Goal: Use online tool/utility: Utilize a website feature to perform a specific function

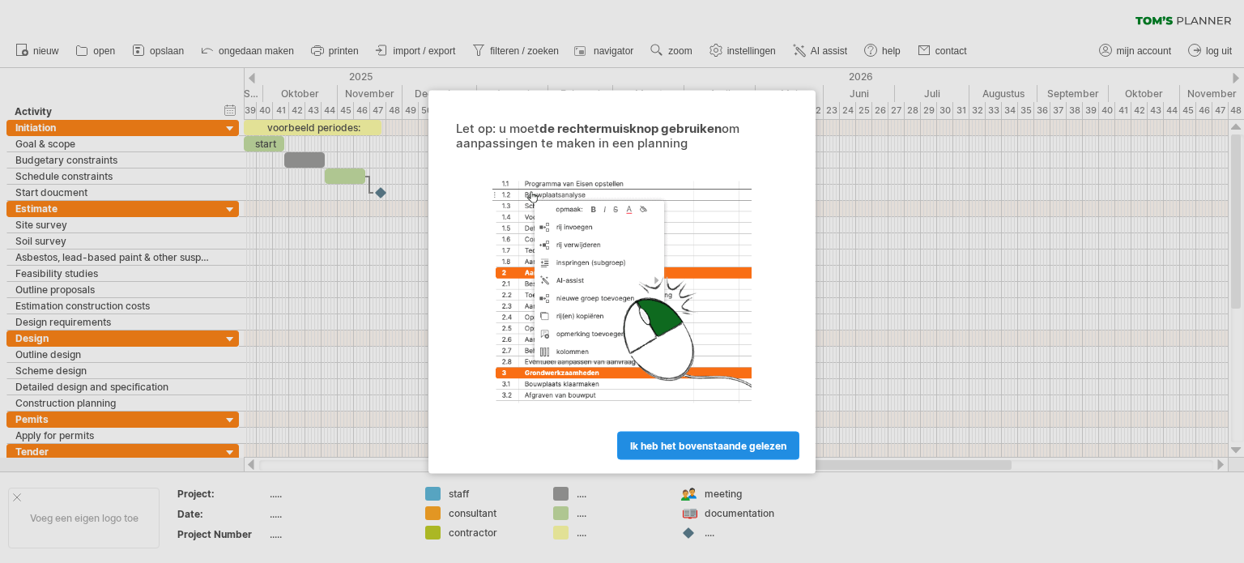
click at [687, 445] on span "ik heb het bovenstaande gelezen" at bounding box center [708, 445] width 156 height 12
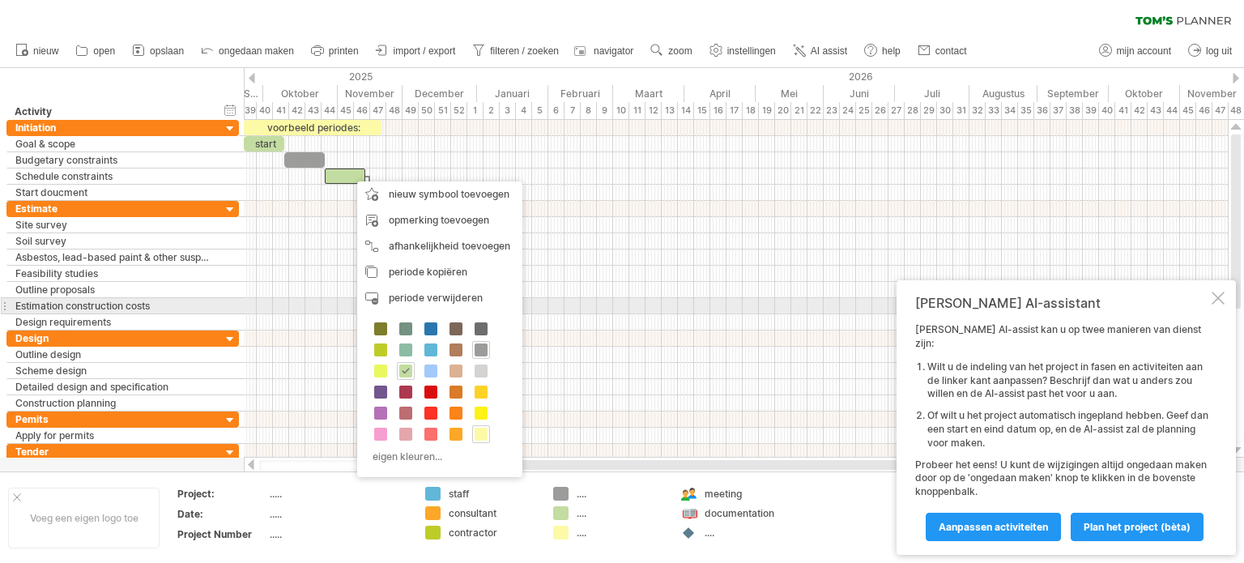
click at [1219, 305] on div at bounding box center [1218, 298] width 13 height 13
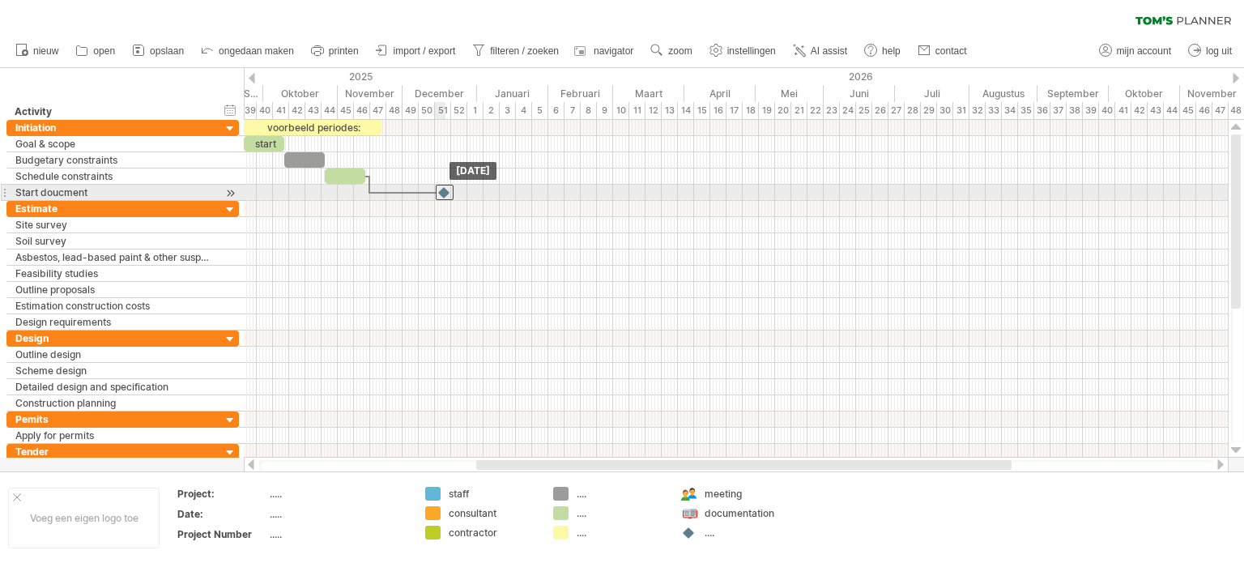
drag, startPoint x: 381, startPoint y: 191, endPoint x: 444, endPoint y: 192, distance: 63.2
click at [444, 192] on div at bounding box center [445, 192] width 18 height 15
drag, startPoint x: 444, startPoint y: 192, endPoint x: 511, endPoint y: 194, distance: 67.2
click at [511, 194] on div at bounding box center [513, 192] width 18 height 15
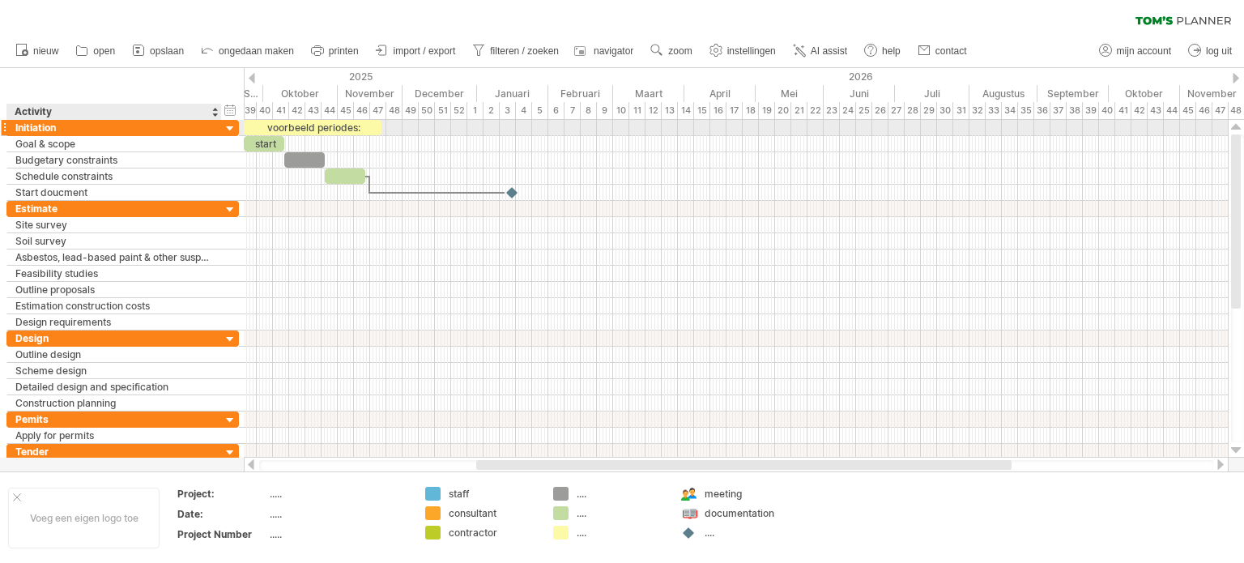
click at [231, 126] on div at bounding box center [230, 129] width 15 height 15
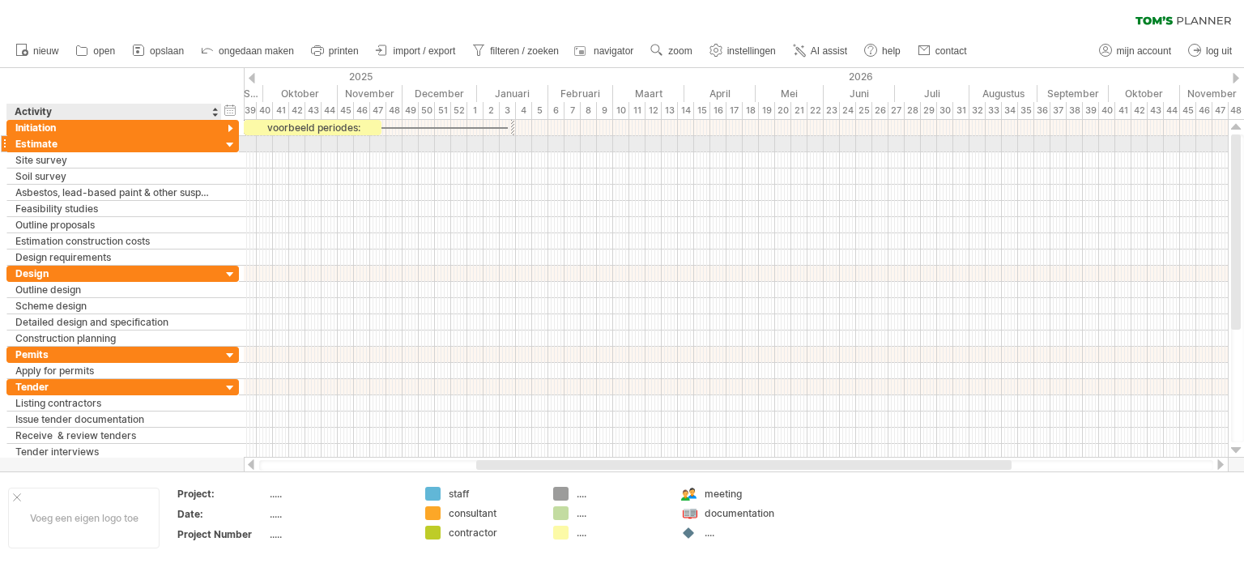
click at [228, 143] on div at bounding box center [230, 145] width 15 height 15
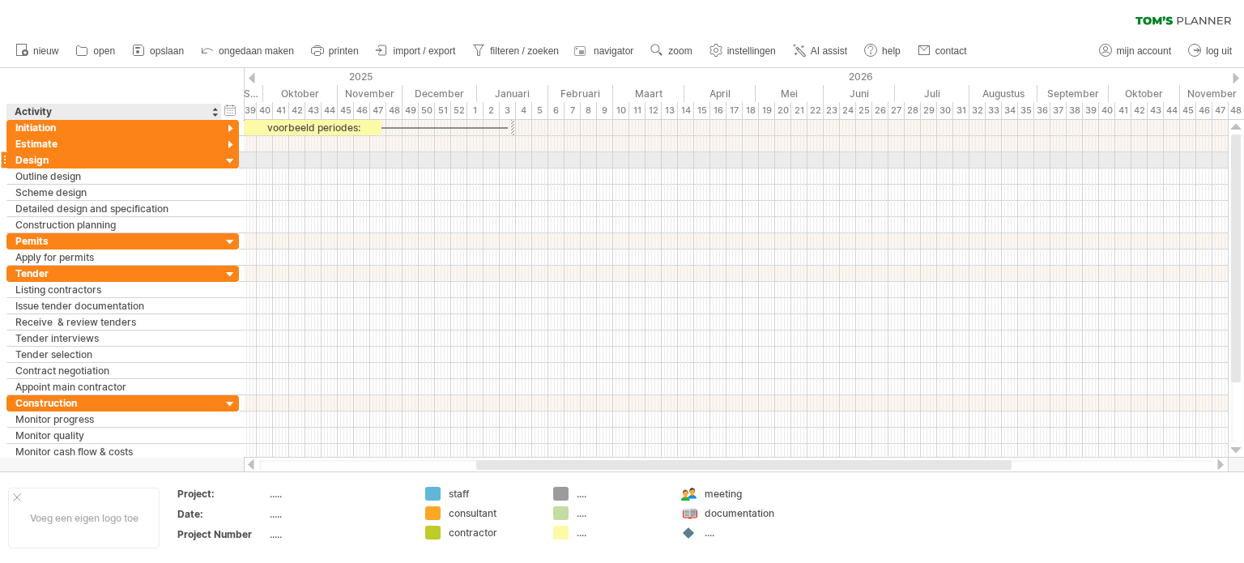
click at [228, 163] on div at bounding box center [230, 161] width 15 height 15
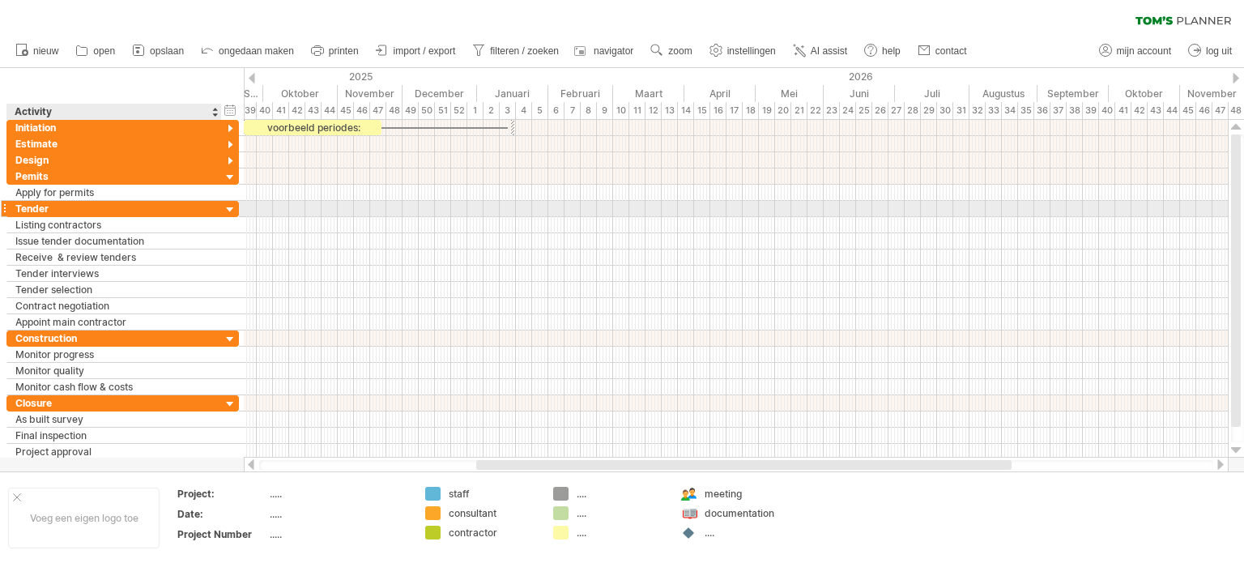
click at [230, 209] on div at bounding box center [230, 210] width 15 height 15
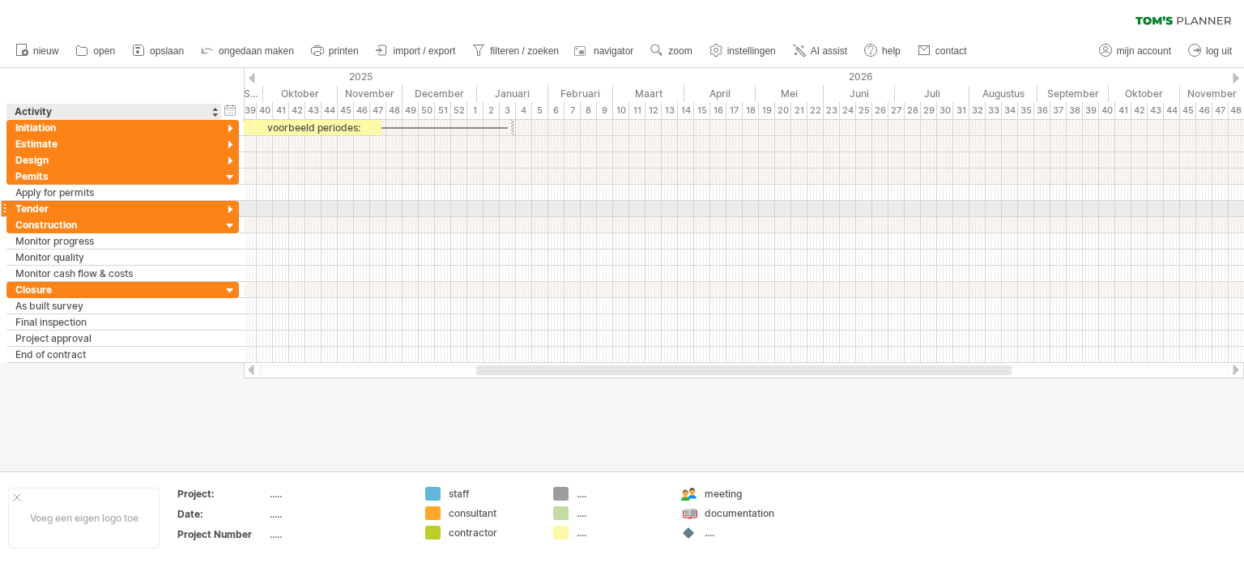
click at [230, 207] on div at bounding box center [230, 210] width 15 height 15
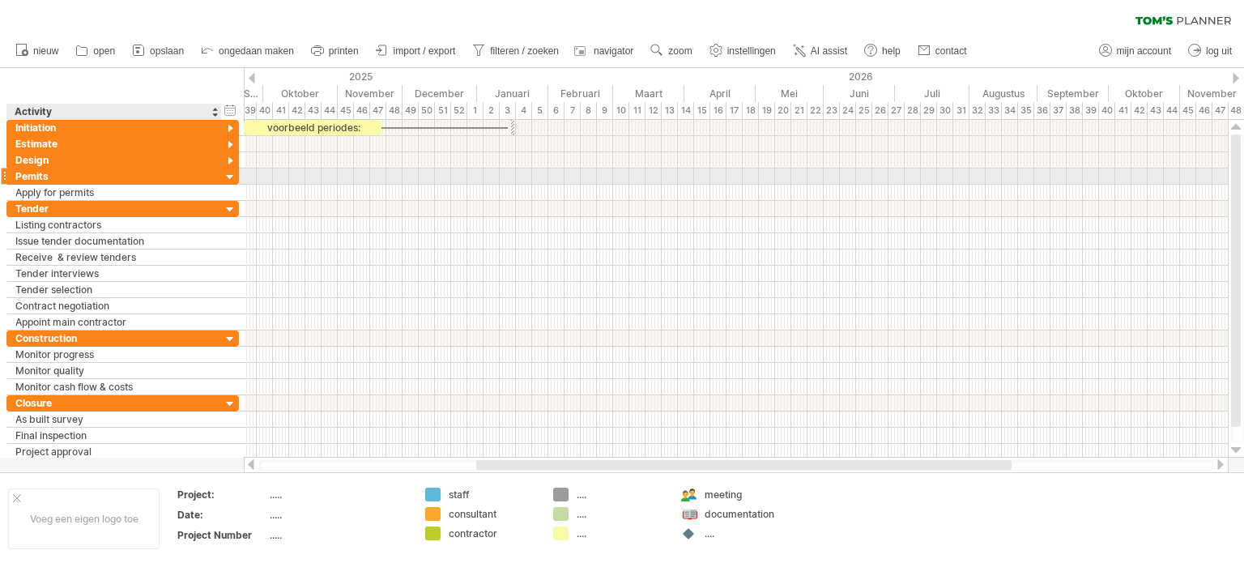
click at [230, 176] on div at bounding box center [230, 177] width 15 height 15
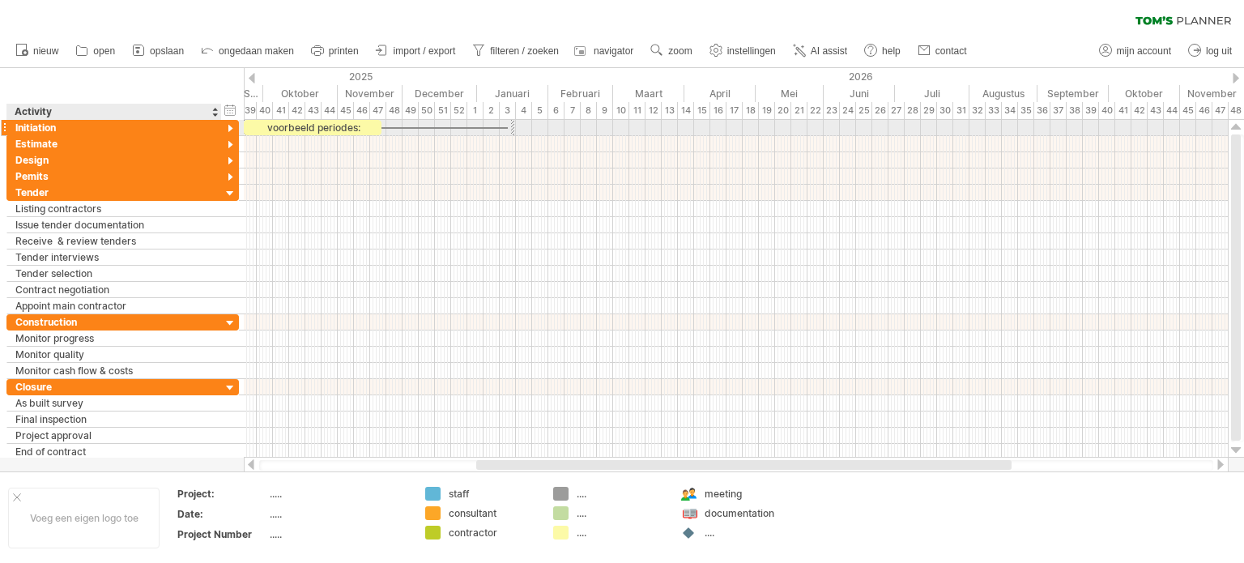
click at [230, 129] on div at bounding box center [230, 129] width 15 height 15
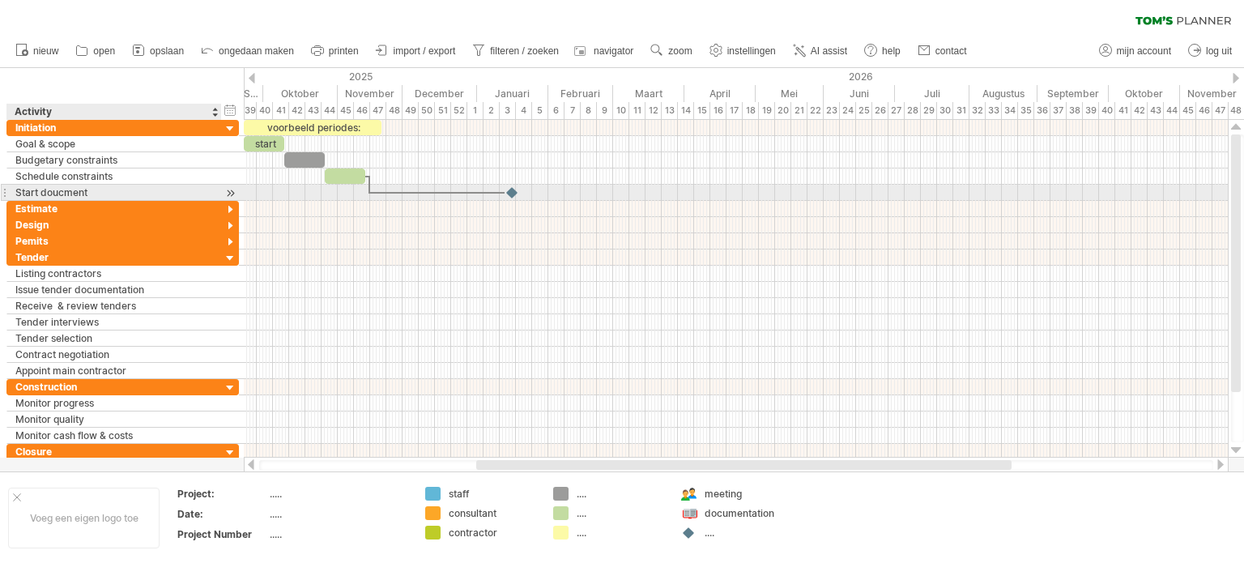
click at [230, 192] on div at bounding box center [230, 193] width 15 height 17
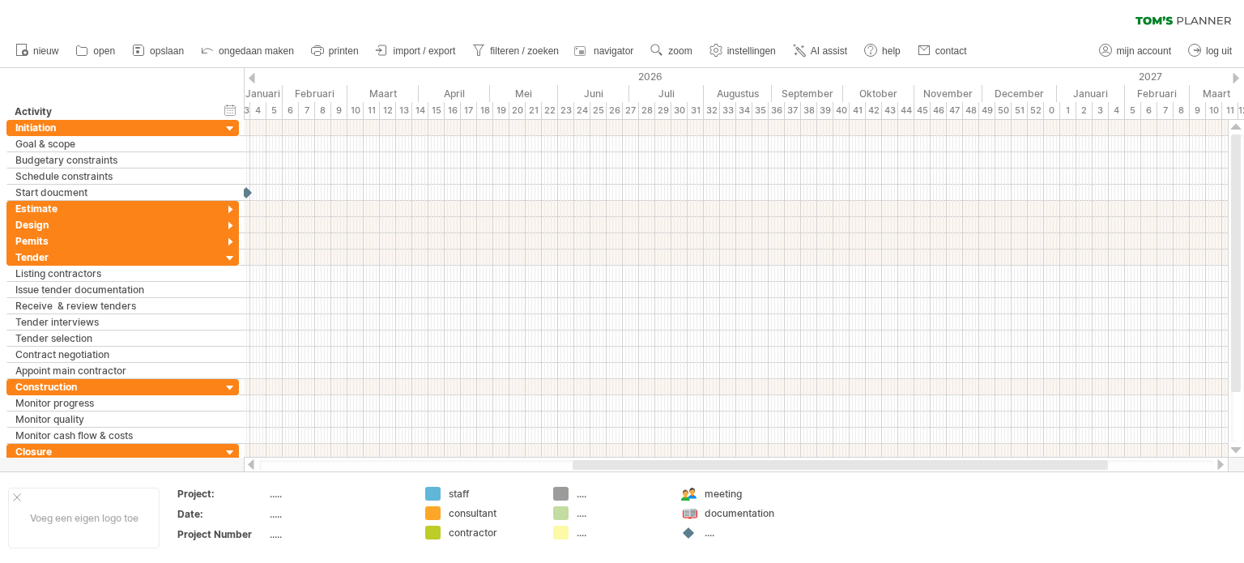
click at [250, 466] on div at bounding box center [251, 464] width 13 height 11
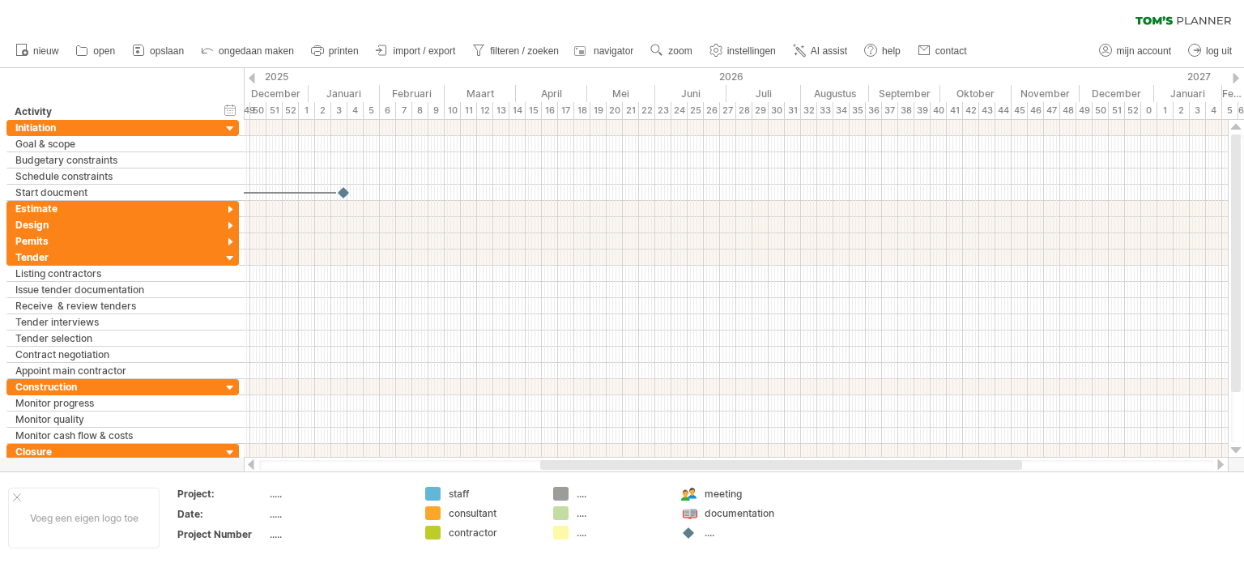
click at [252, 464] on div at bounding box center [251, 464] width 13 height 11
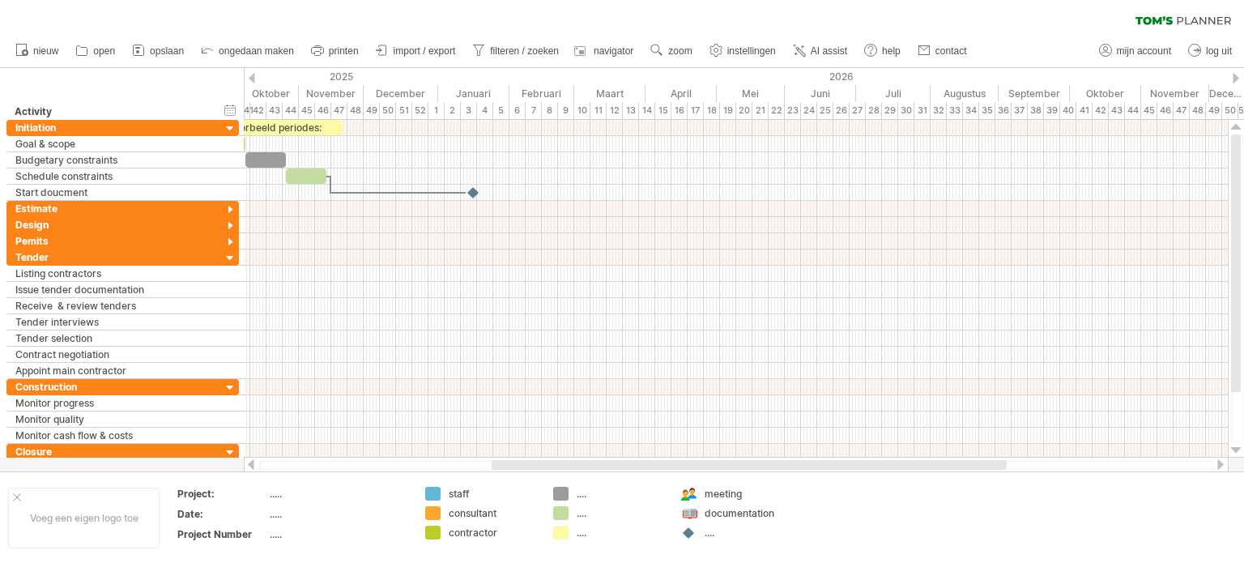
click at [252, 464] on div at bounding box center [251, 464] width 13 height 11
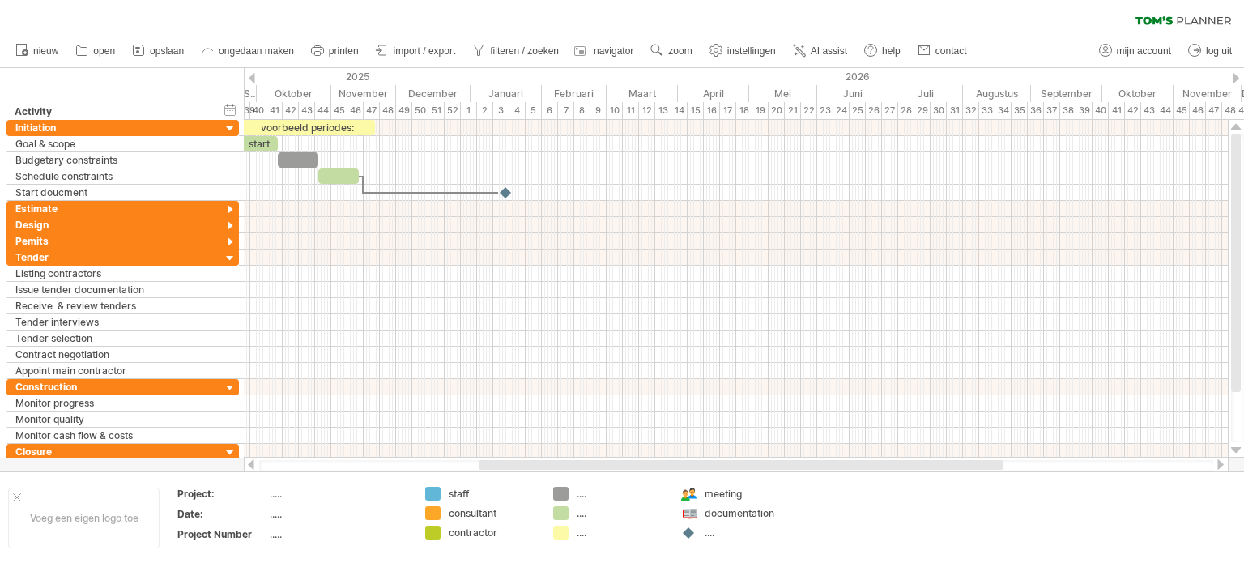
click at [252, 464] on div at bounding box center [251, 464] width 13 height 11
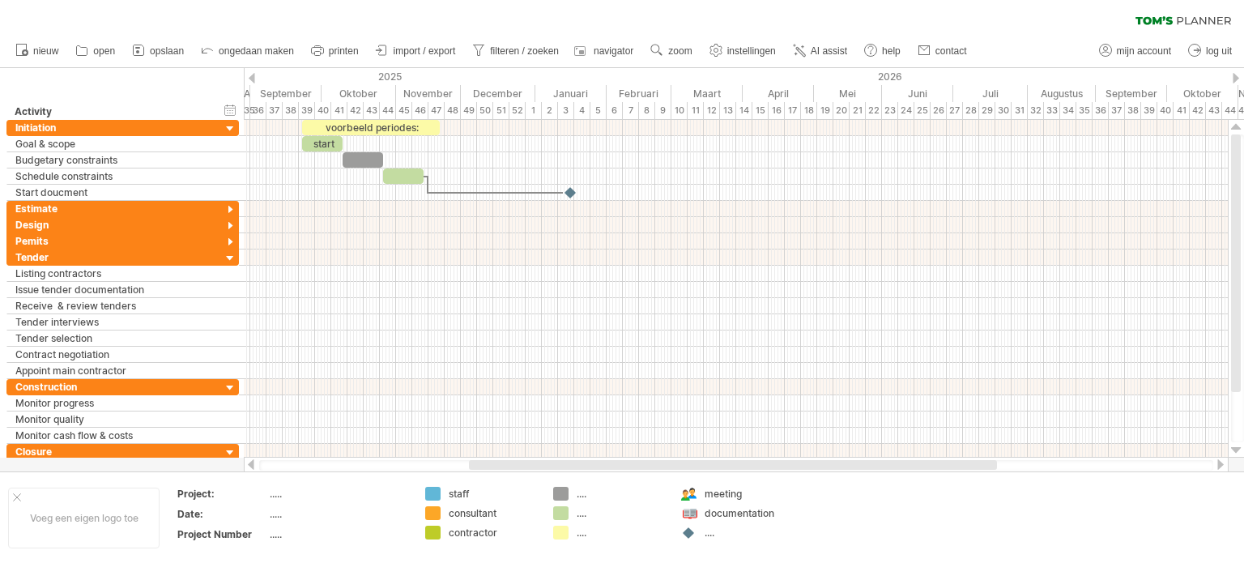
click at [252, 464] on div at bounding box center [251, 464] width 13 height 11
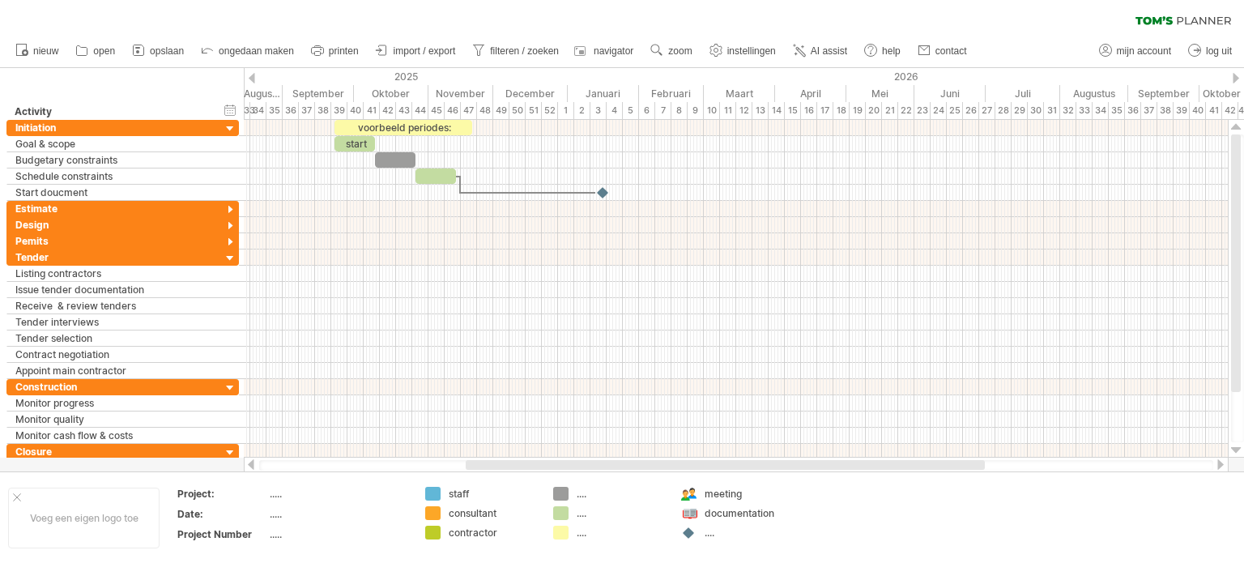
click at [252, 464] on div at bounding box center [251, 464] width 13 height 11
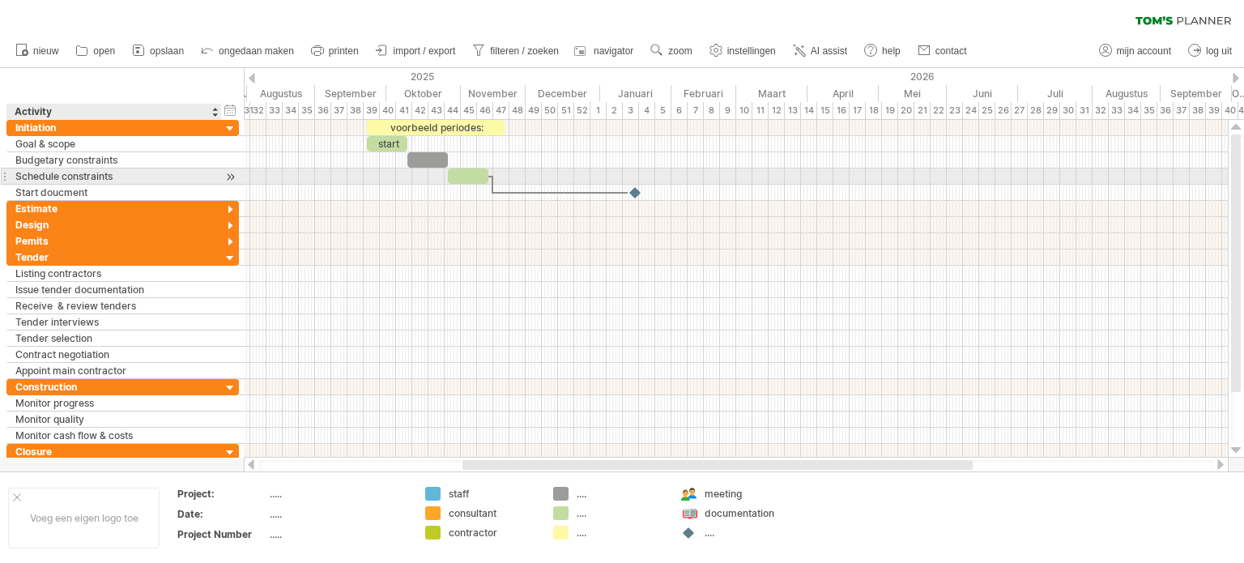
click at [183, 171] on div "Schedule constraints" at bounding box center [114, 175] width 198 height 15
